Goal: Task Accomplishment & Management: Complete application form

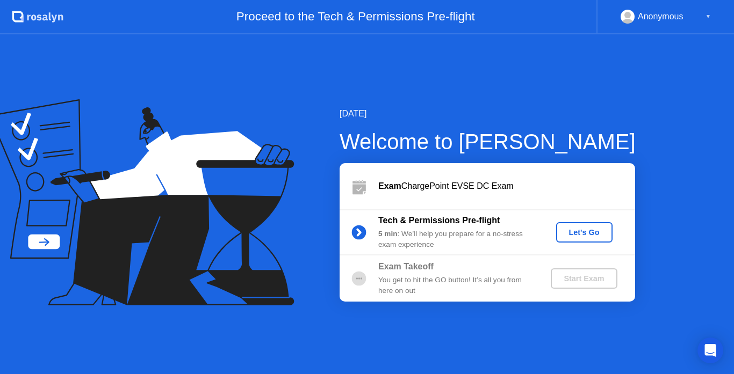
click at [579, 235] on div "Let's Go" at bounding box center [584, 232] width 48 height 9
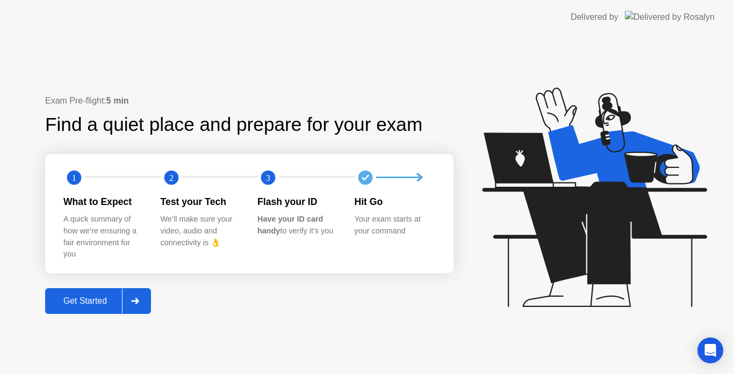
click at [114, 293] on button "Get Started" at bounding box center [98, 301] width 106 height 26
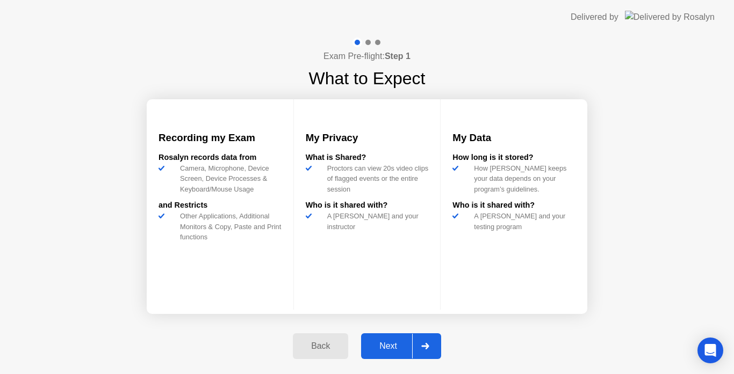
click at [404, 344] on div "Next" at bounding box center [388, 347] width 48 height 10
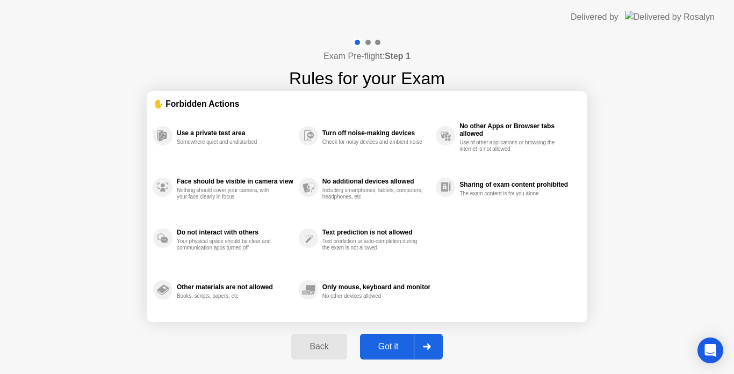
click at [404, 344] on div "Got it" at bounding box center [388, 347] width 50 height 10
select select "**********"
select select "*******"
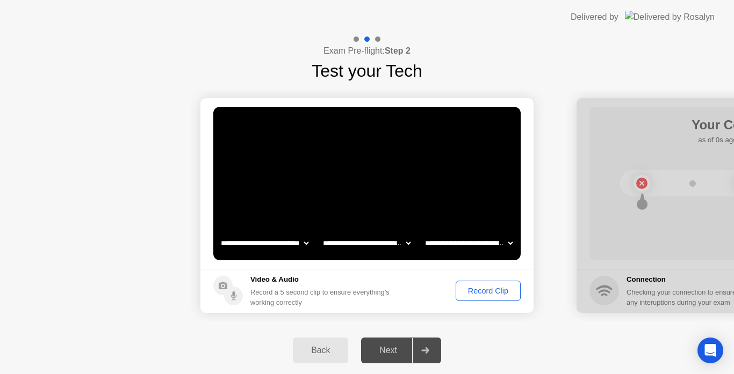
click at [495, 291] on div "Record Clip" at bounding box center [487, 291] width 57 height 9
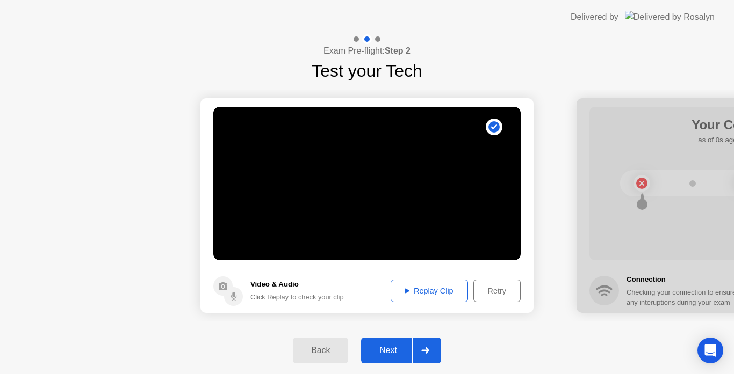
click at [400, 350] on div "Next" at bounding box center [388, 351] width 48 height 10
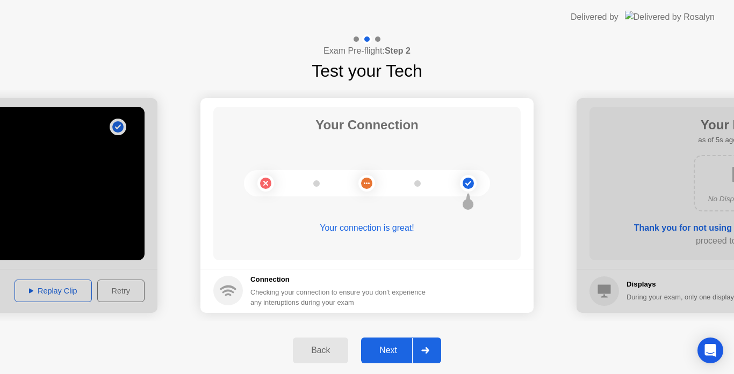
click at [400, 350] on div "Next" at bounding box center [388, 351] width 48 height 10
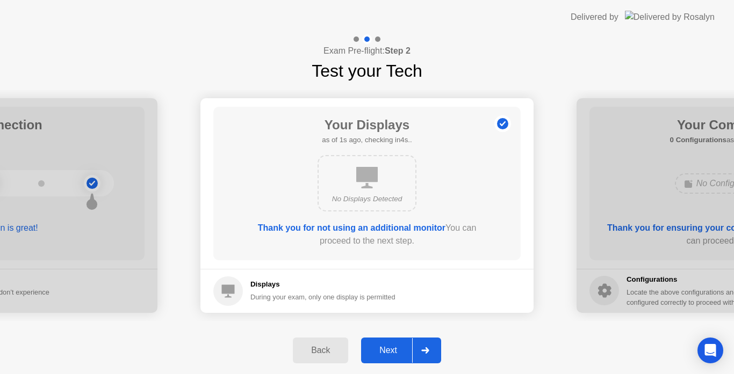
click at [400, 350] on div "Next" at bounding box center [388, 351] width 48 height 10
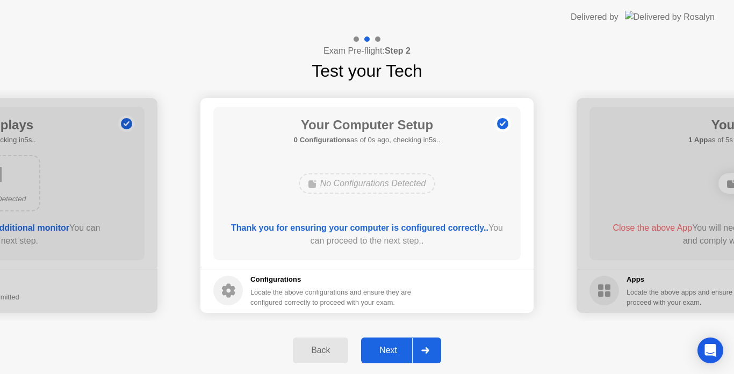
click at [400, 350] on div "Next" at bounding box center [388, 351] width 48 height 10
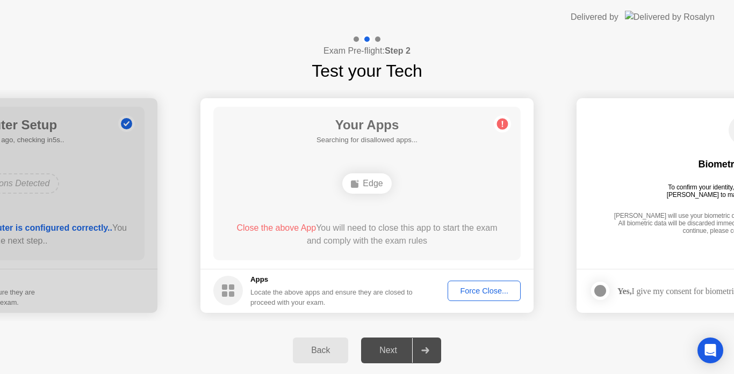
click at [400, 350] on div "Next" at bounding box center [388, 351] width 48 height 10
click at [466, 294] on div "Force Close..." at bounding box center [484, 291] width 66 height 9
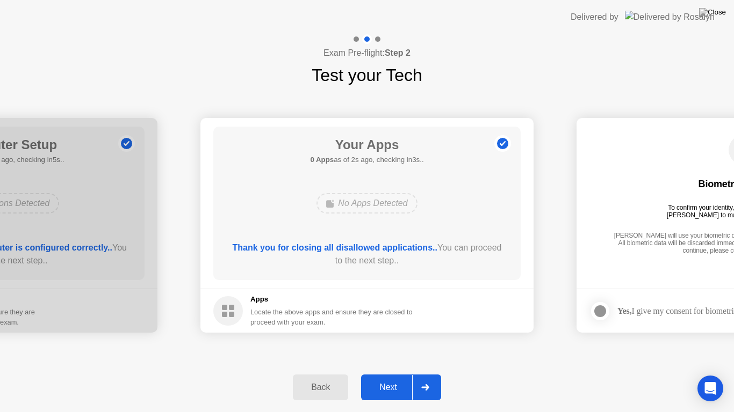
click at [395, 374] on div "Next" at bounding box center [388, 388] width 48 height 10
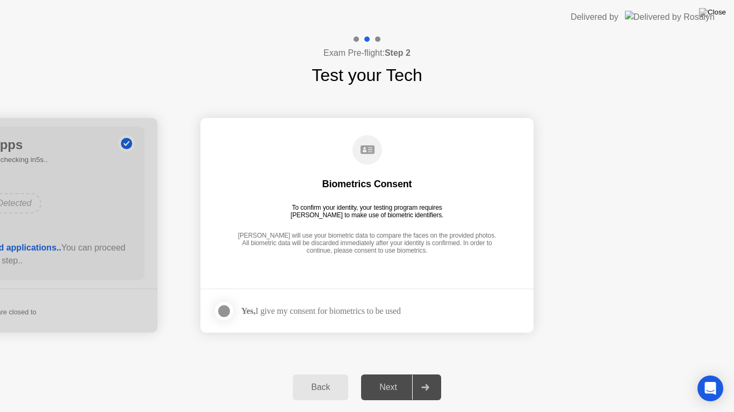
click at [227, 309] on div at bounding box center [223, 311] width 13 height 13
click at [382, 374] on div "Next" at bounding box center [388, 388] width 48 height 10
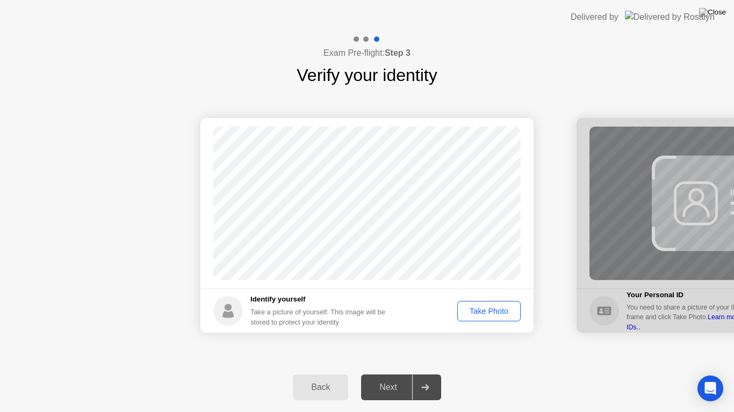
click at [492, 307] on div "Take Photo" at bounding box center [489, 311] width 56 height 9
click at [393, 374] on div "Next" at bounding box center [388, 388] width 48 height 10
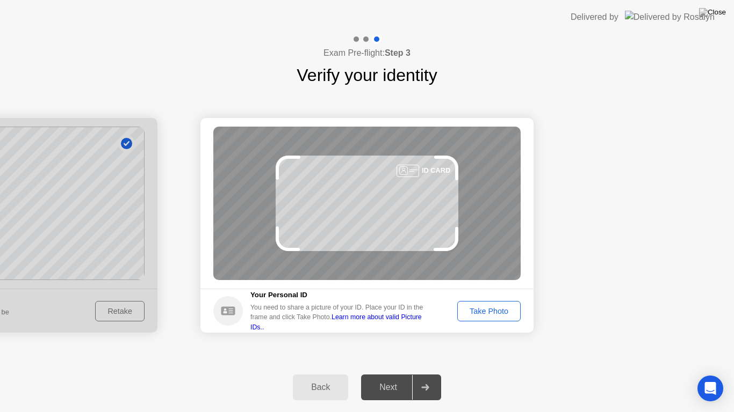
click at [511, 314] on div "Take Photo" at bounding box center [489, 311] width 56 height 9
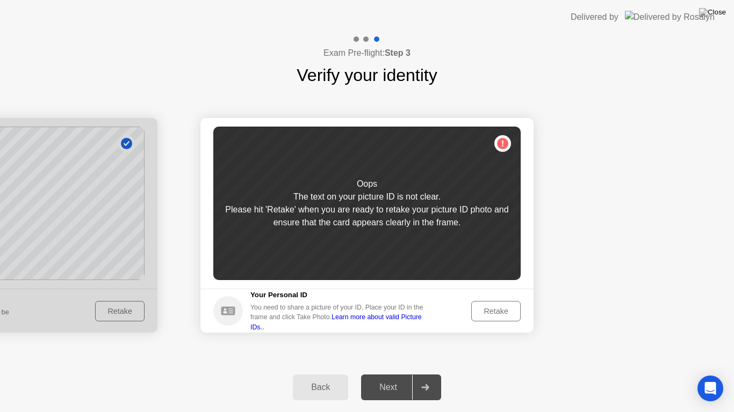
click at [511, 314] on div "Retake" at bounding box center [496, 311] width 42 height 9
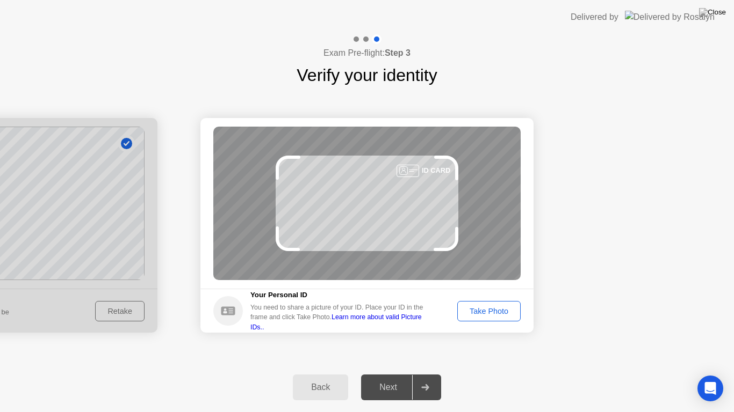
click at [510, 314] on div "Take Photo" at bounding box center [489, 311] width 56 height 9
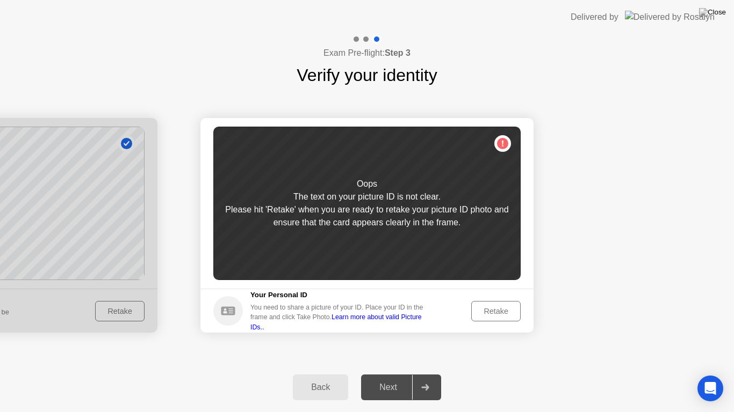
click at [499, 146] on div "Oops The text on your picture ID is not clear. Please hit 'Retake' when you are…" at bounding box center [366, 204] width 307 height 154
click at [486, 314] on div "Retake" at bounding box center [496, 311] width 42 height 9
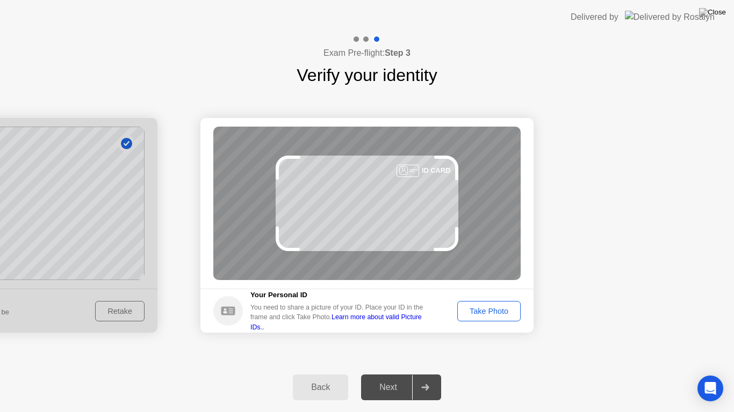
click at [486, 314] on div "Take Photo" at bounding box center [489, 311] width 56 height 9
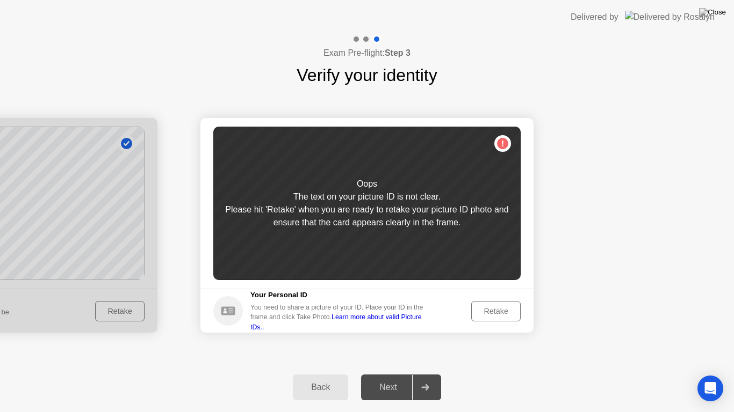
click at [488, 310] on div "Retake" at bounding box center [496, 311] width 42 height 9
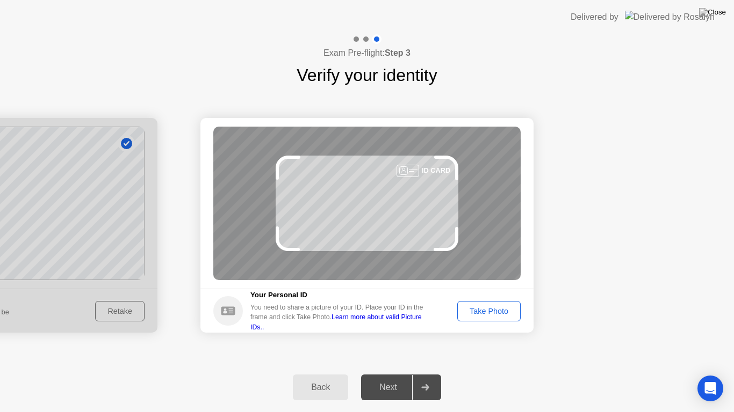
click at [490, 310] on div "Take Photo" at bounding box center [489, 311] width 56 height 9
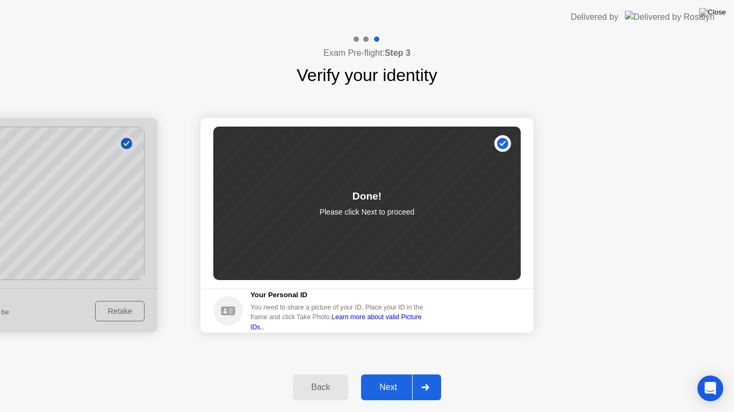
click at [391, 374] on div "Next" at bounding box center [388, 388] width 48 height 10
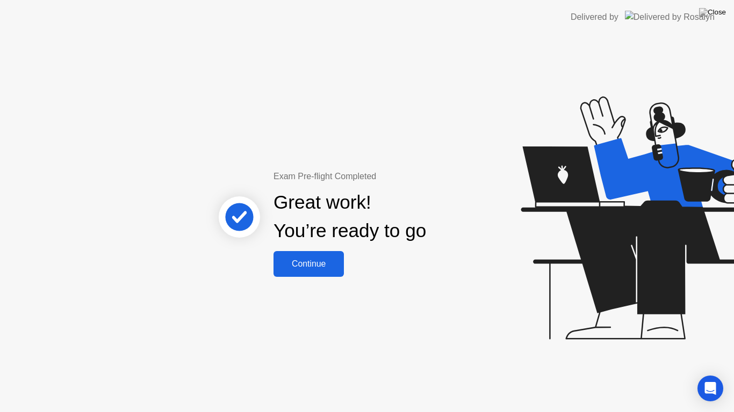
click at [323, 265] on div "Continue" at bounding box center [309, 264] width 64 height 10
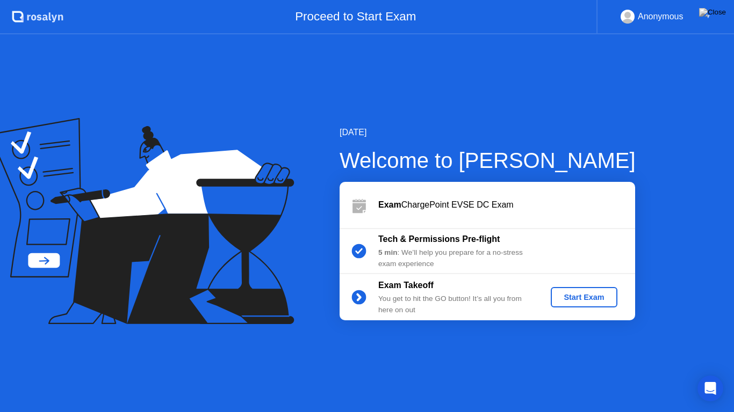
click at [585, 294] on div "Start Exam" at bounding box center [583, 297] width 57 height 9
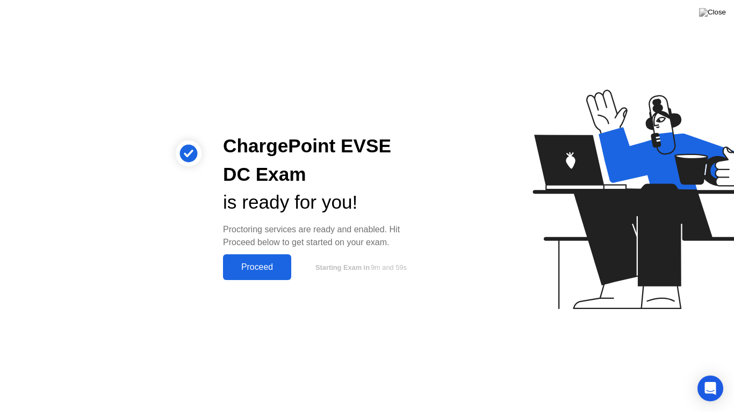
click at [265, 266] on div "Proceed" at bounding box center [257, 268] width 62 height 10
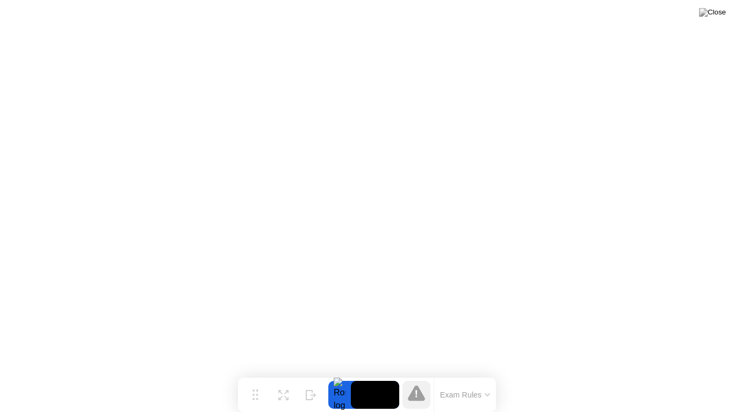
click at [417, 374] on icon at bounding box center [416, 394] width 17 height 16
click at [488, 374] on button "Exam Rules" at bounding box center [465, 395] width 57 height 10
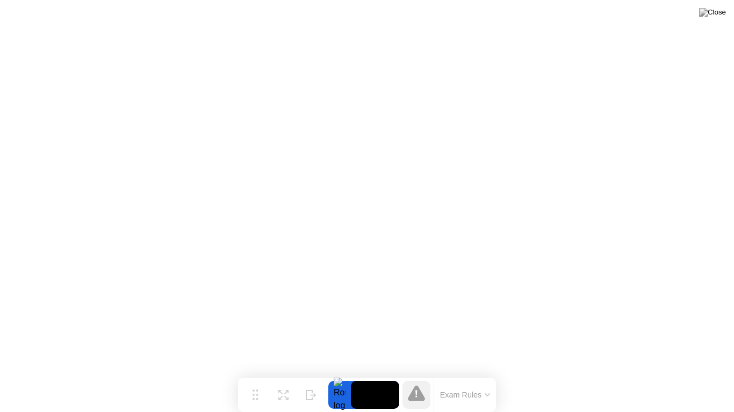
click at [339, 374] on div at bounding box center [339, 395] width 23 height 28
click at [439, 374] on button "Exam Rules" at bounding box center [465, 395] width 57 height 10
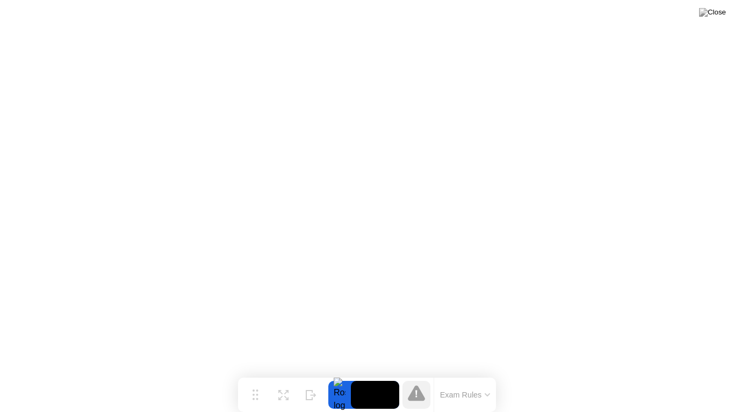
click at [446, 374] on div "Exam Rules" at bounding box center [464, 395] width 62 height 34
drag, startPoint x: 369, startPoint y: 382, endPoint x: 359, endPoint y: 390, distance: 13.0
click at [359, 374] on video at bounding box center [375, 395] width 48 height 28
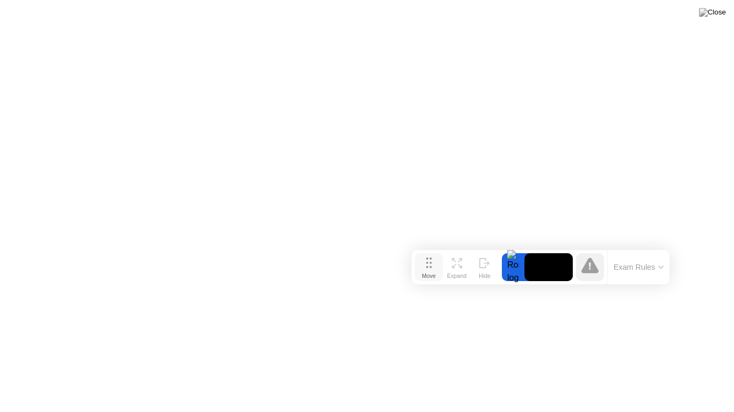
drag, startPoint x: 253, startPoint y: 395, endPoint x: 437, endPoint y: 267, distance: 223.0
click at [428, 267] on circle at bounding box center [427, 267] width 2 height 2
click at [517, 266] on div at bounding box center [522, 268] width 23 height 28
click at [439, 273] on div "Move" at bounding box center [438, 276] width 14 height 6
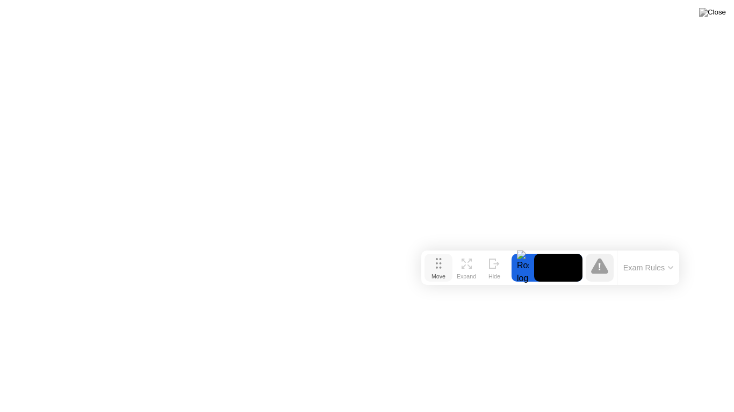
click at [439, 273] on div "Move" at bounding box center [438, 276] width 14 height 6
drag, startPoint x: 439, startPoint y: 272, endPoint x: 420, endPoint y: 301, distance: 34.4
click at [424, 282] on button "Move" at bounding box center [438, 268] width 28 height 28
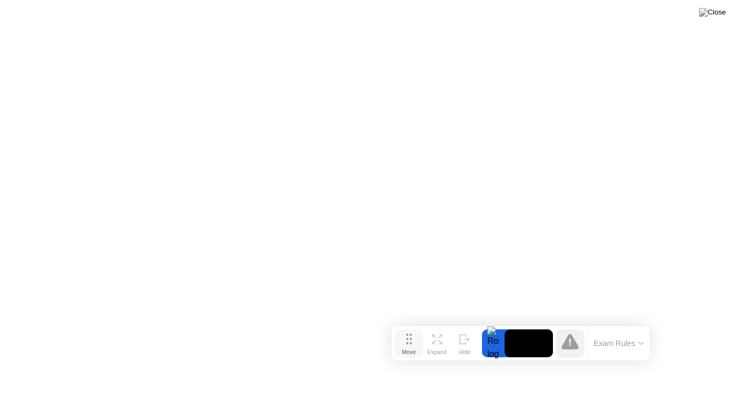
drag, startPoint x: 428, startPoint y: 292, endPoint x: 401, endPoint y: 387, distance: 99.3
click at [402, 356] on div "Move" at bounding box center [409, 352] width 14 height 6
